Goal: Task Accomplishment & Management: Use online tool/utility

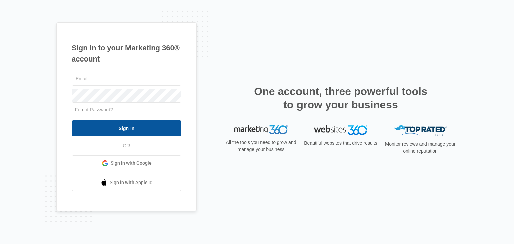
type input "[EMAIL_ADDRESS][DOMAIN_NAME]"
click at [146, 127] on input "Sign In" at bounding box center [127, 129] width 110 height 16
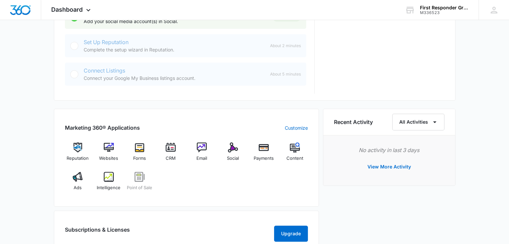
scroll to position [335, 0]
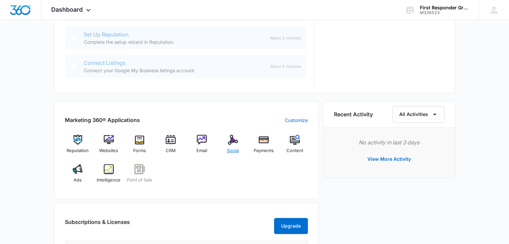
click at [231, 140] on img at bounding box center [233, 140] width 10 height 10
